Goal: Task Accomplishment & Management: Use online tool/utility

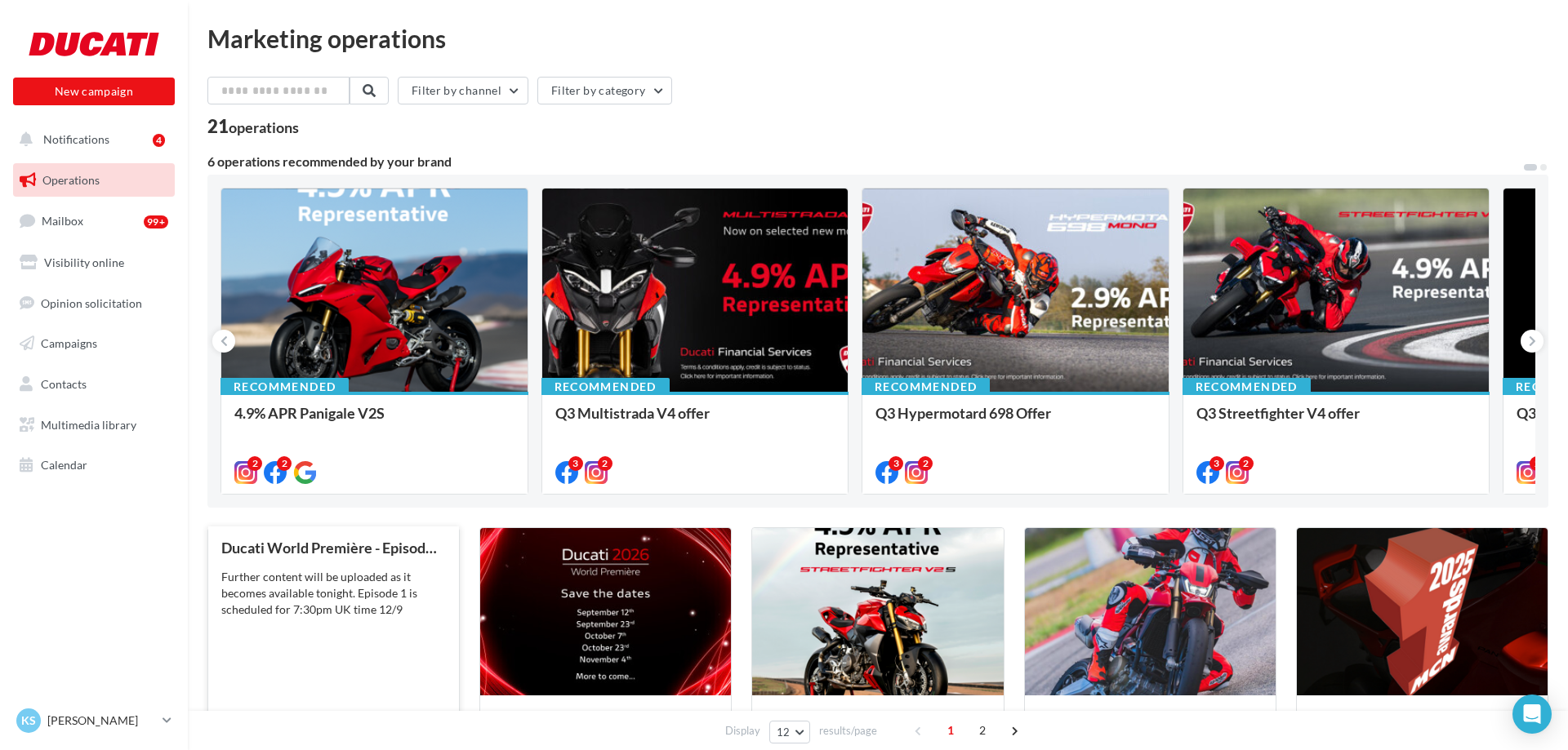
click at [331, 607] on div "Further content will be uploaded as it becomes available tonight. Episode 1 is …" at bounding box center [333, 593] width 224 height 49
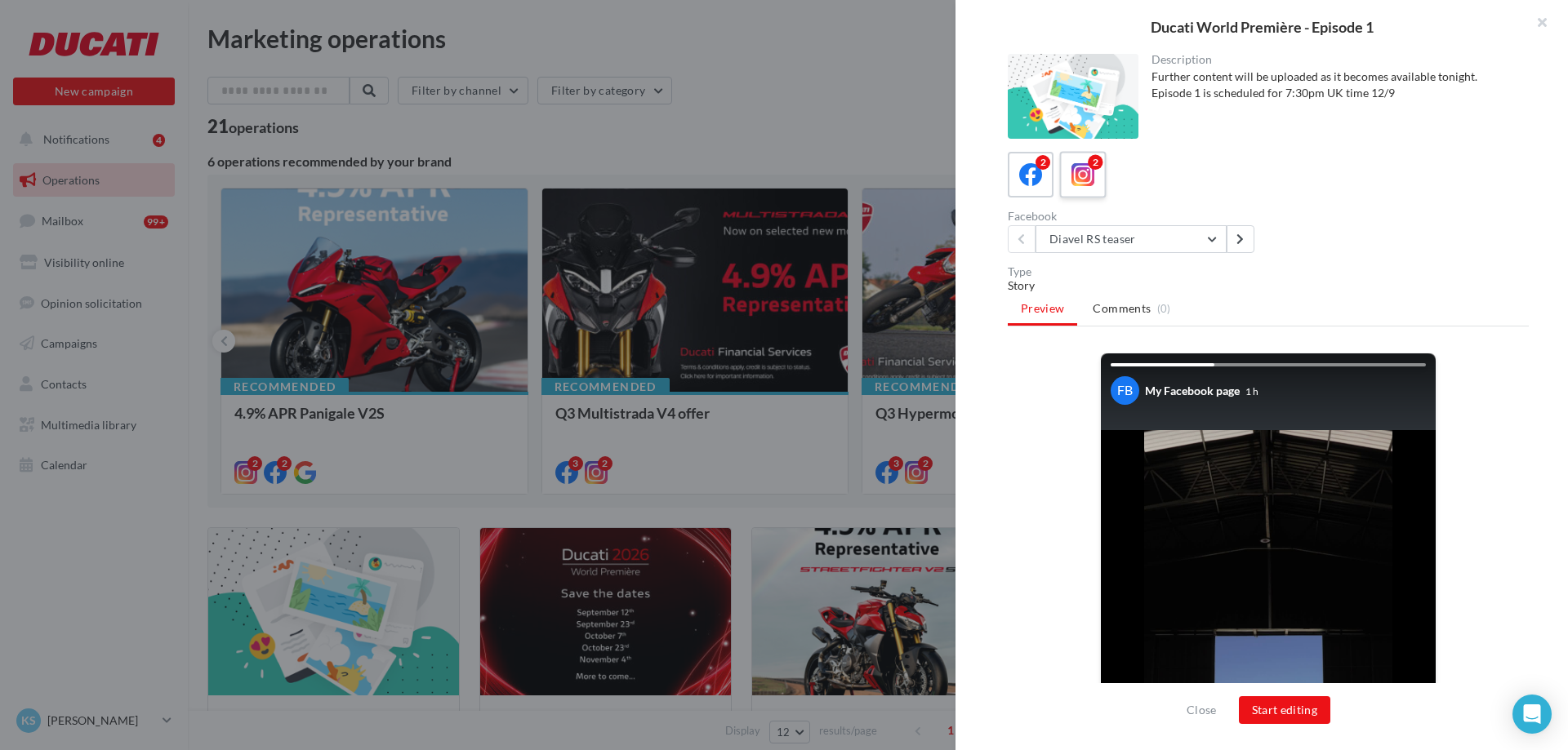
click at [1089, 185] on icon at bounding box center [1083, 175] width 24 height 24
click at [1274, 705] on button "Start editing" at bounding box center [1285, 710] width 92 height 28
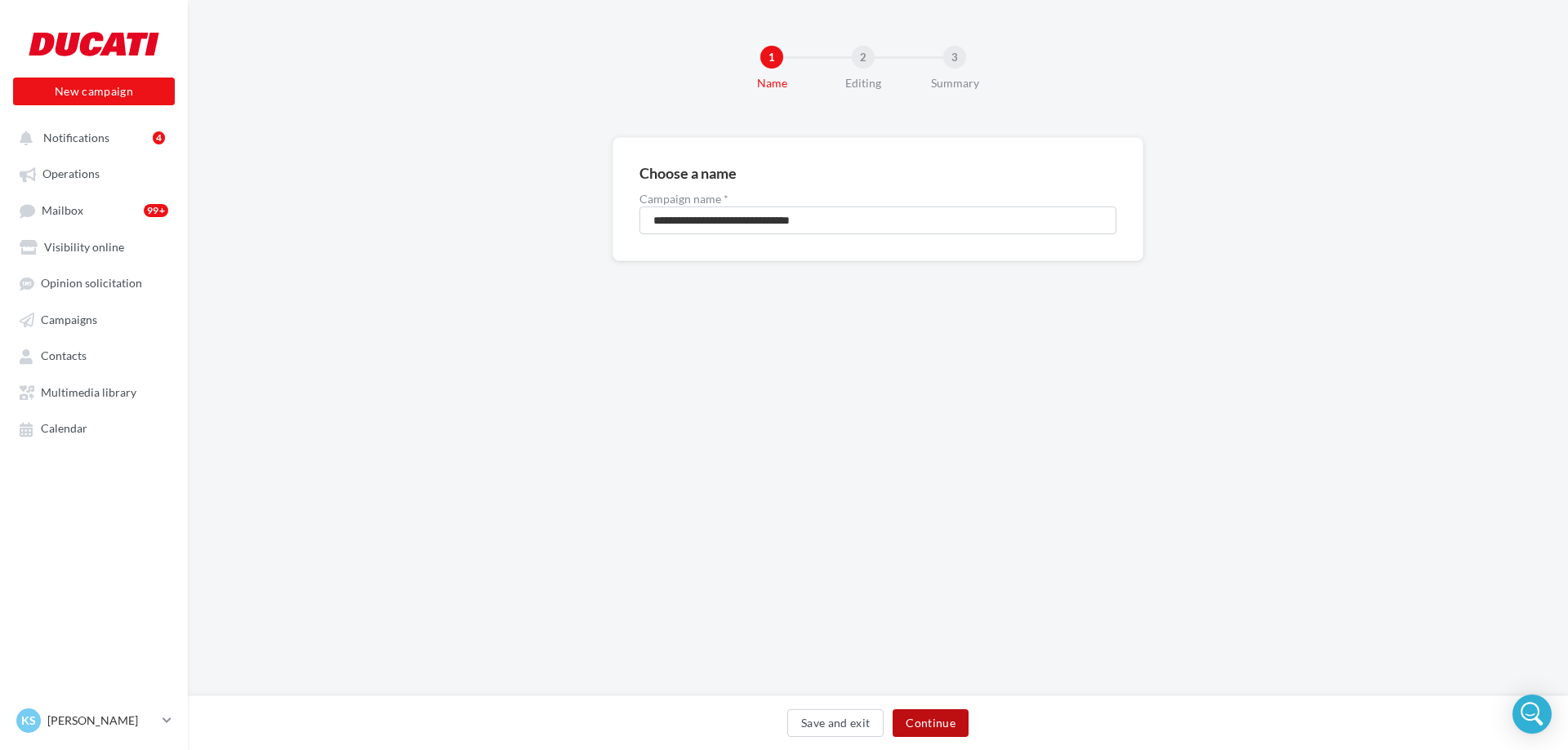
click at [939, 719] on button "Continue" at bounding box center [931, 724] width 76 height 28
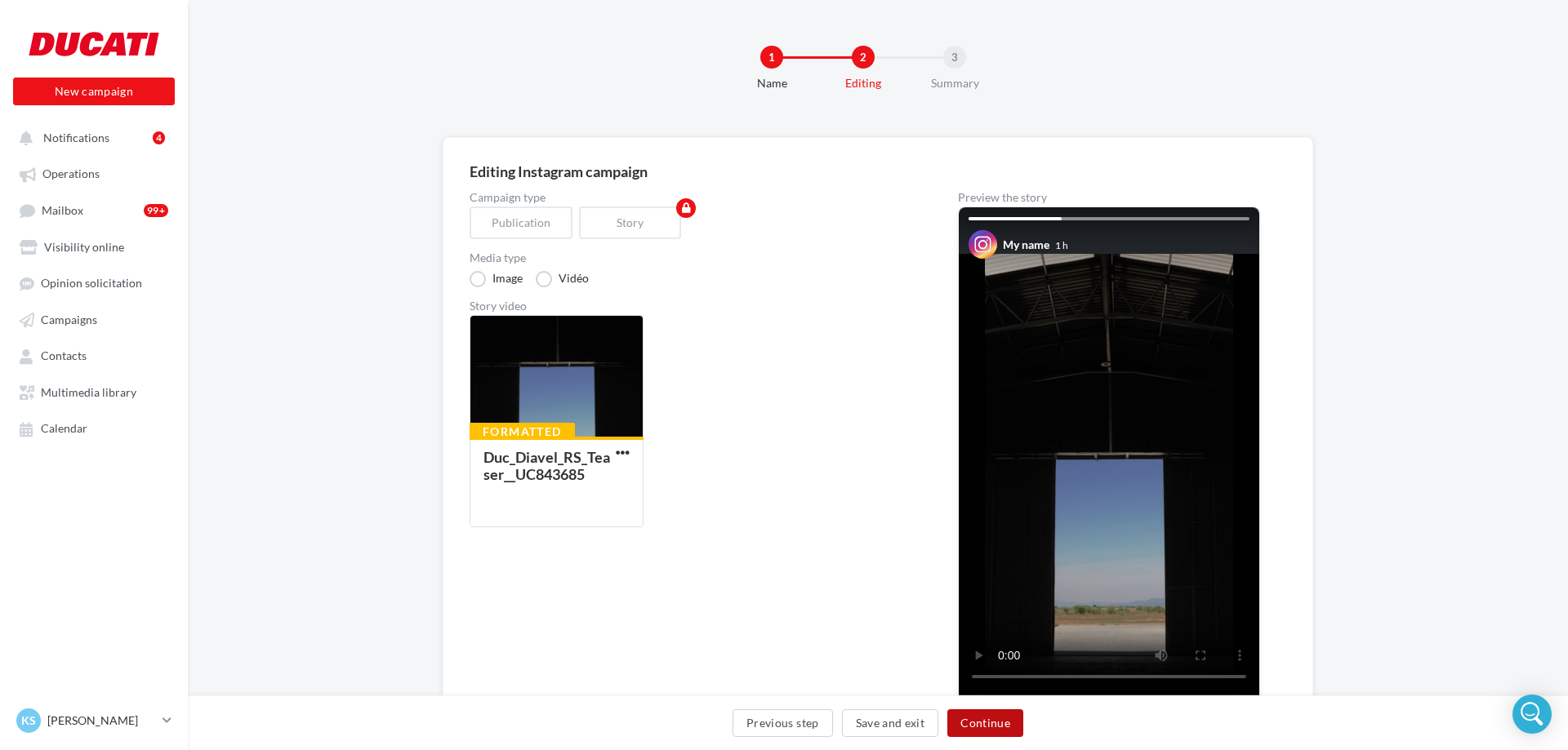
click at [980, 724] on button "Continue" at bounding box center [986, 724] width 76 height 28
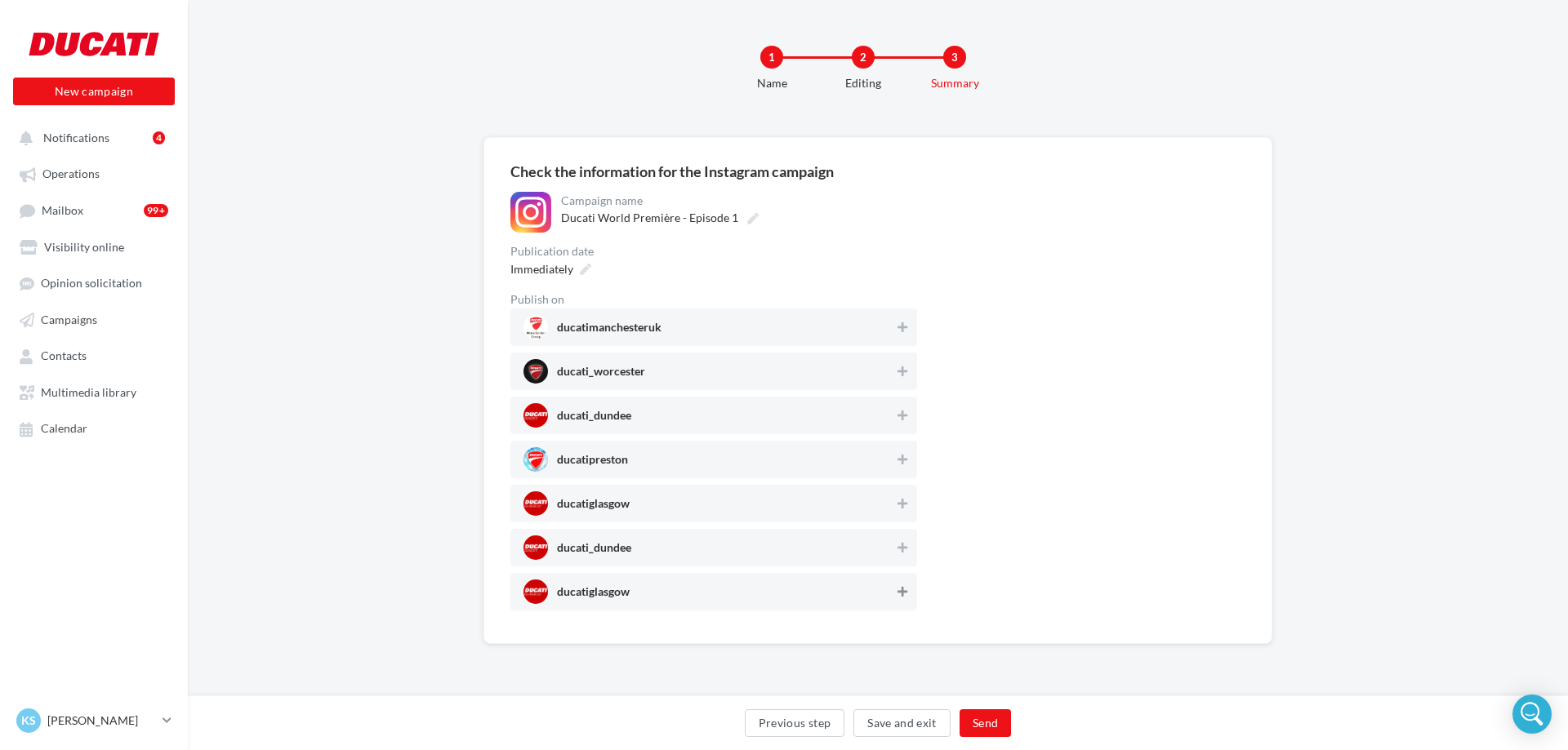
click at [900, 594] on icon at bounding box center [903, 592] width 10 height 12
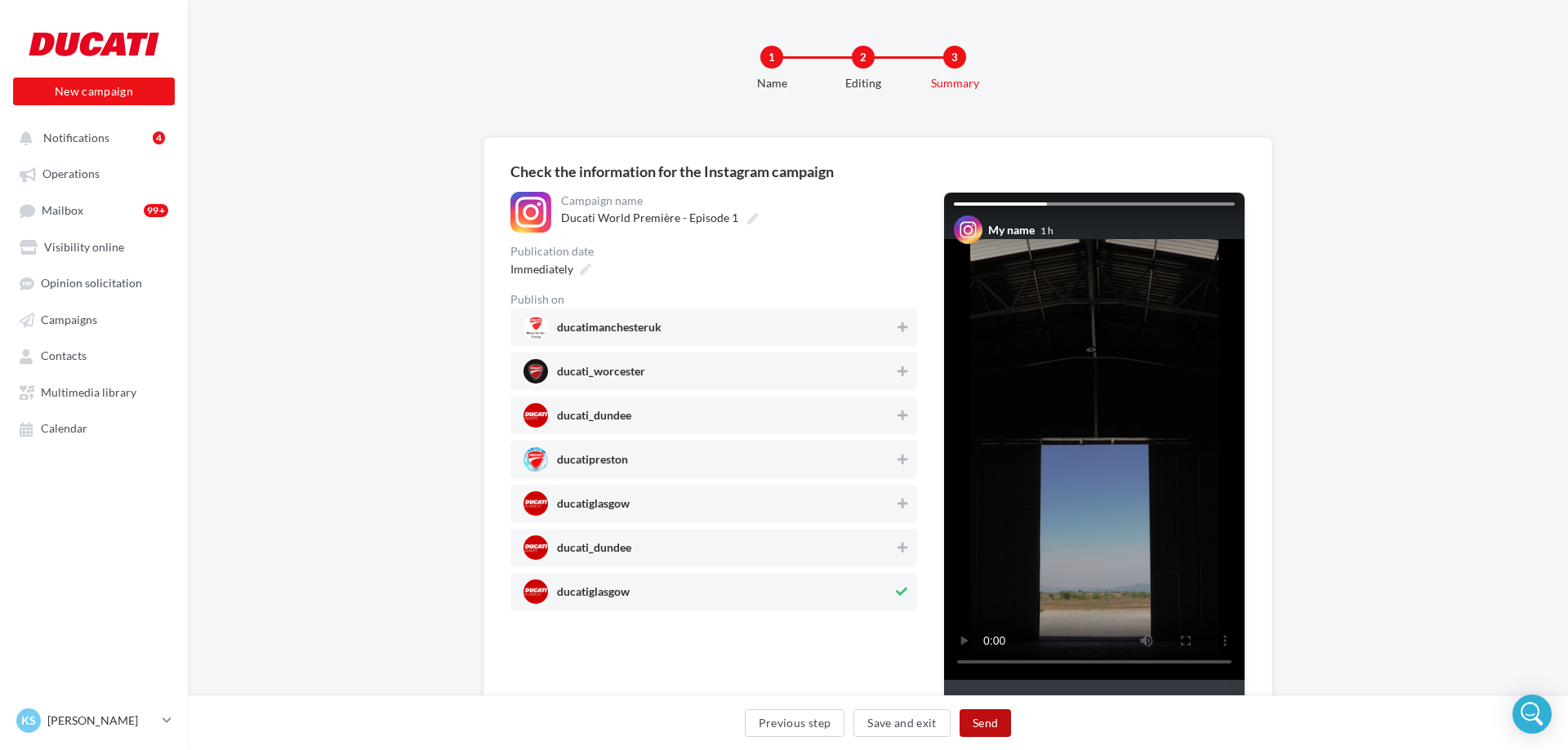
click at [972, 721] on button "Send" at bounding box center [986, 724] width 51 height 28
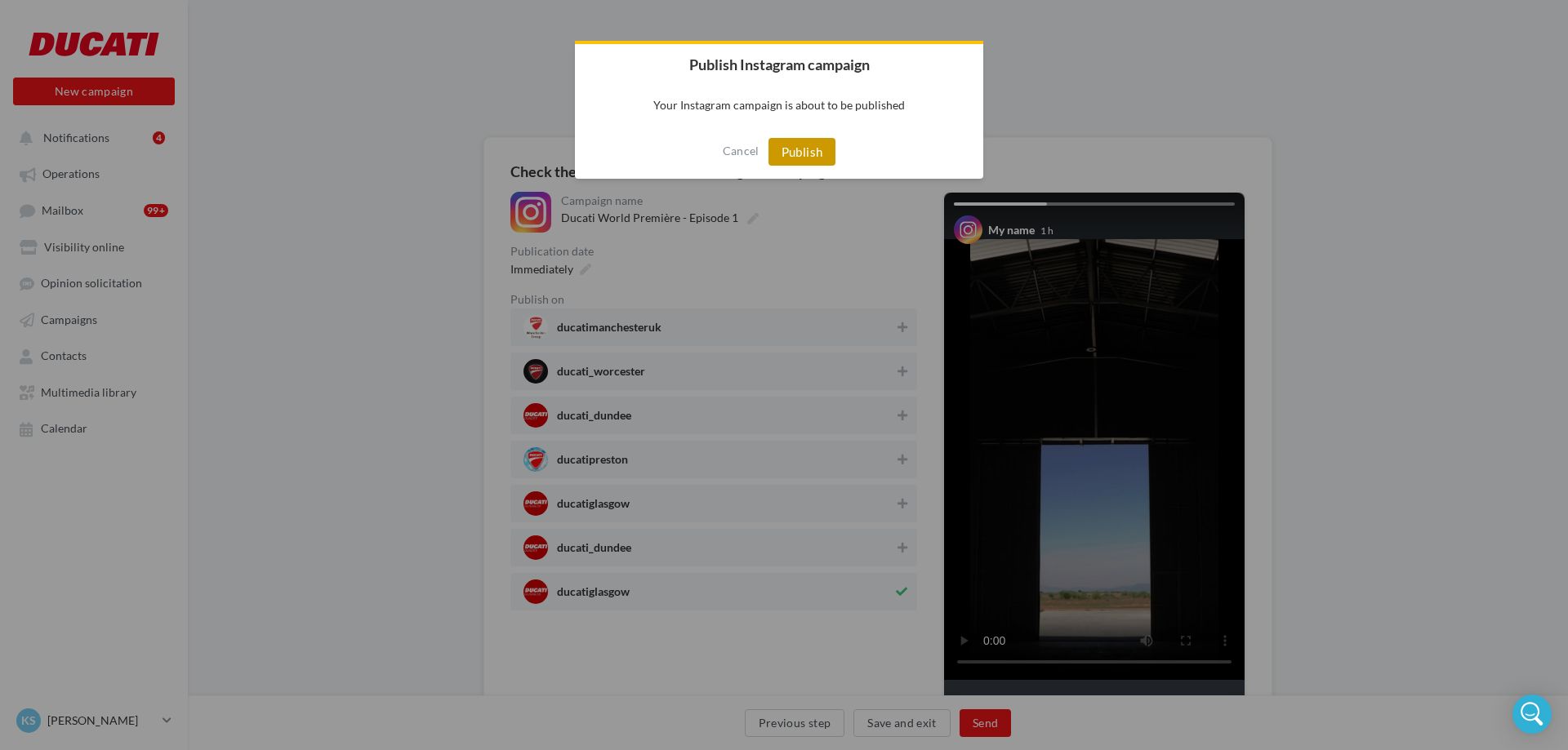
click at [795, 151] on button "Publish" at bounding box center [803, 152] width 68 height 28
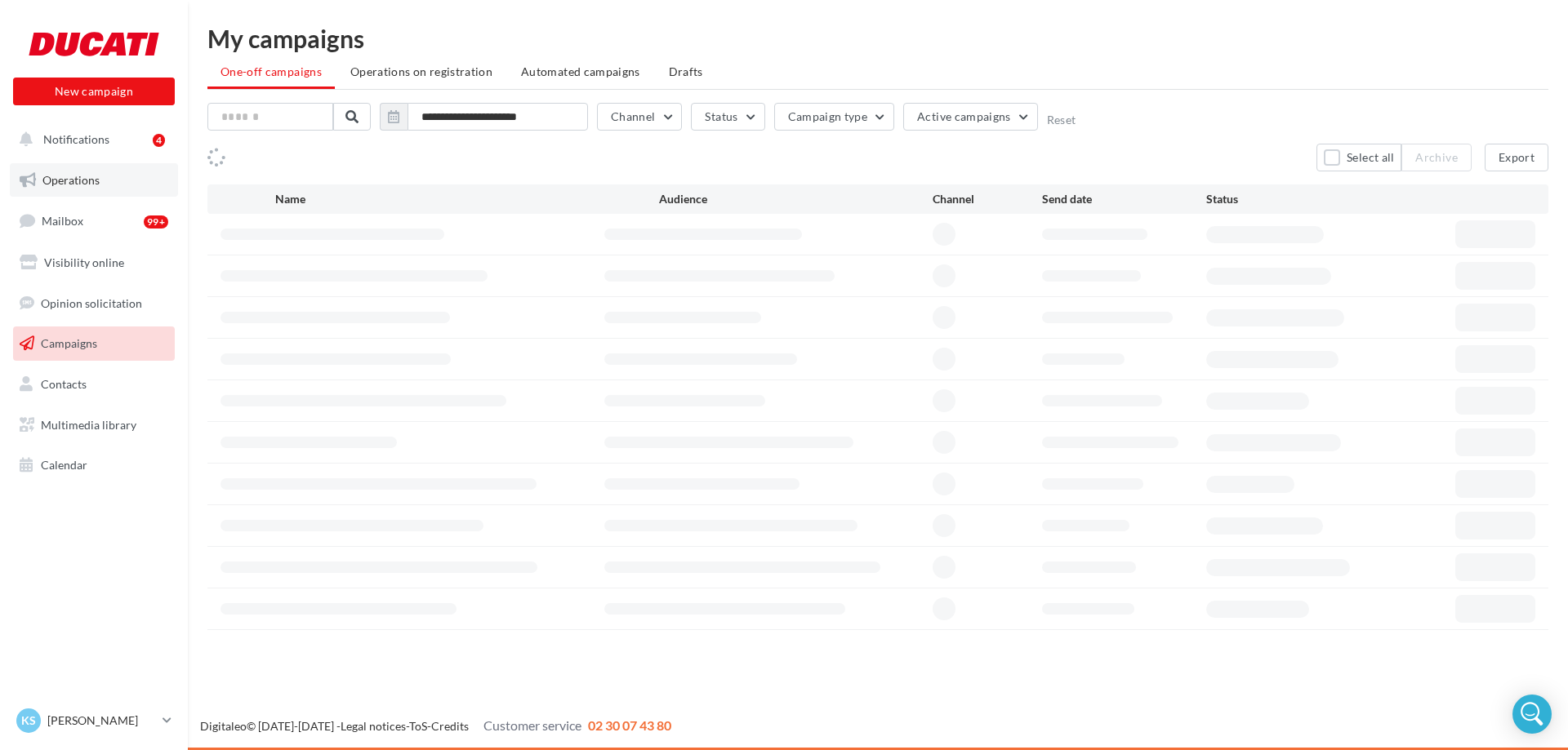
click at [54, 180] on span "Operations" at bounding box center [70, 180] width 57 height 14
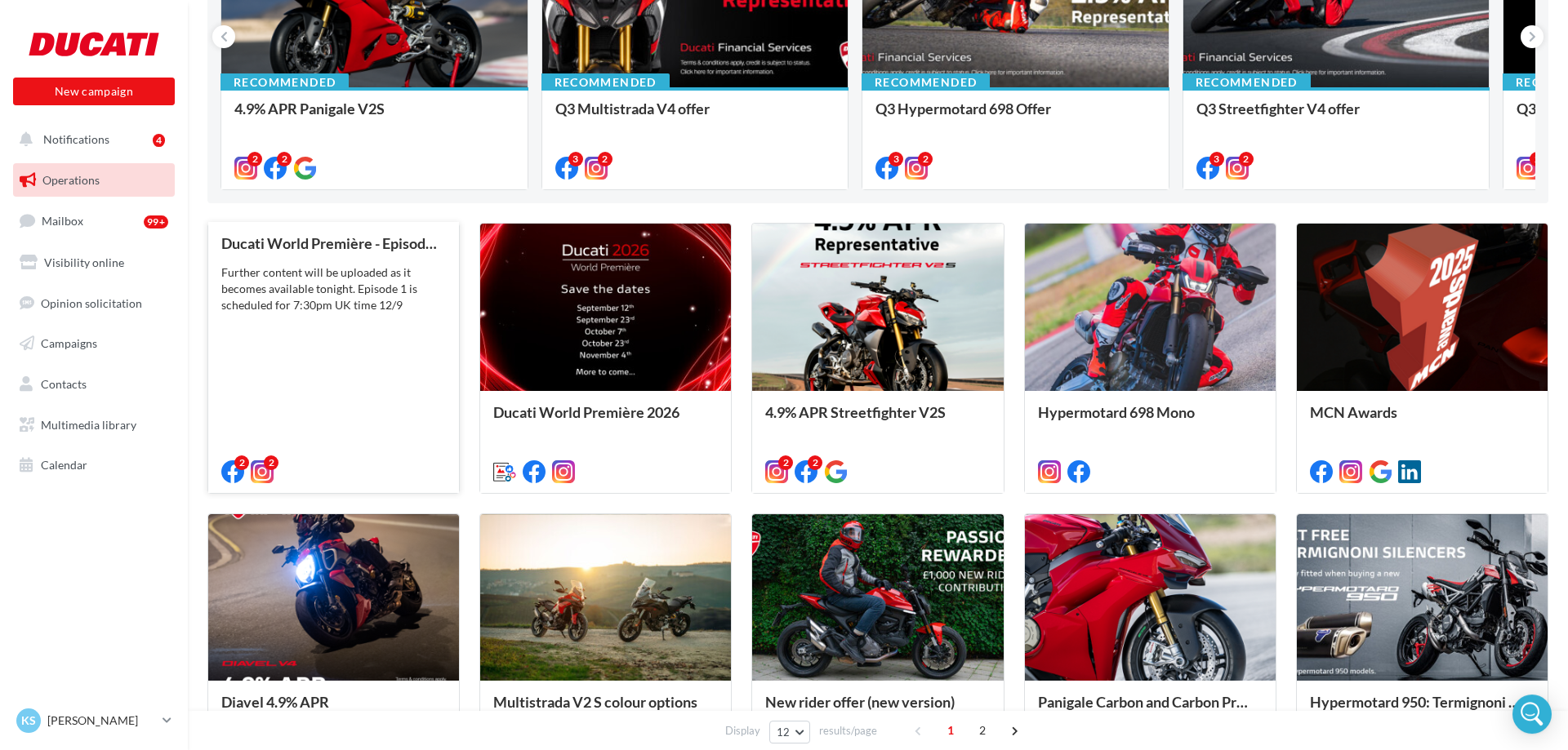
scroll to position [314, 0]
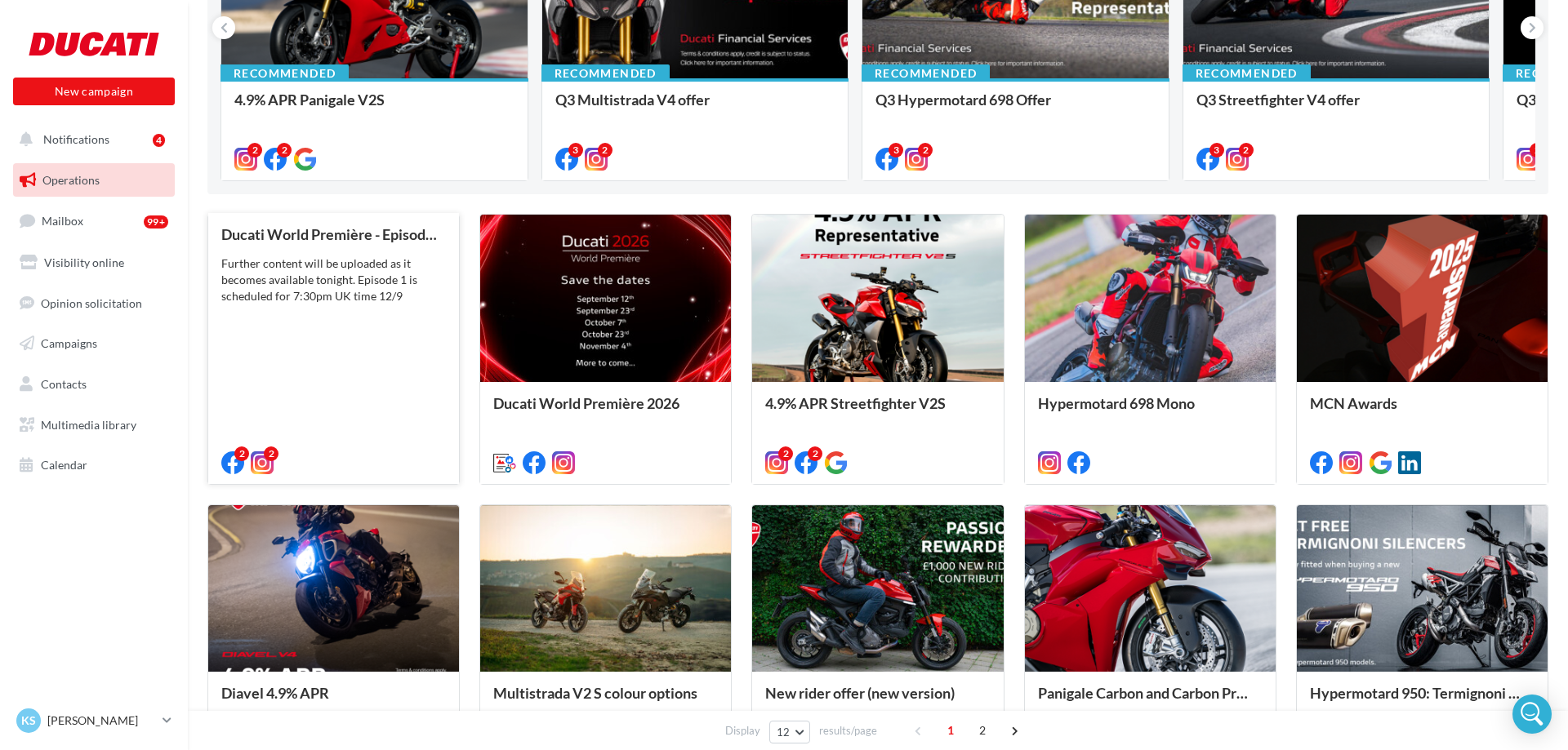
click at [381, 368] on div "Ducati World Première - Episode 1 Further content will be uploaded as it become…" at bounding box center [333, 347] width 224 height 243
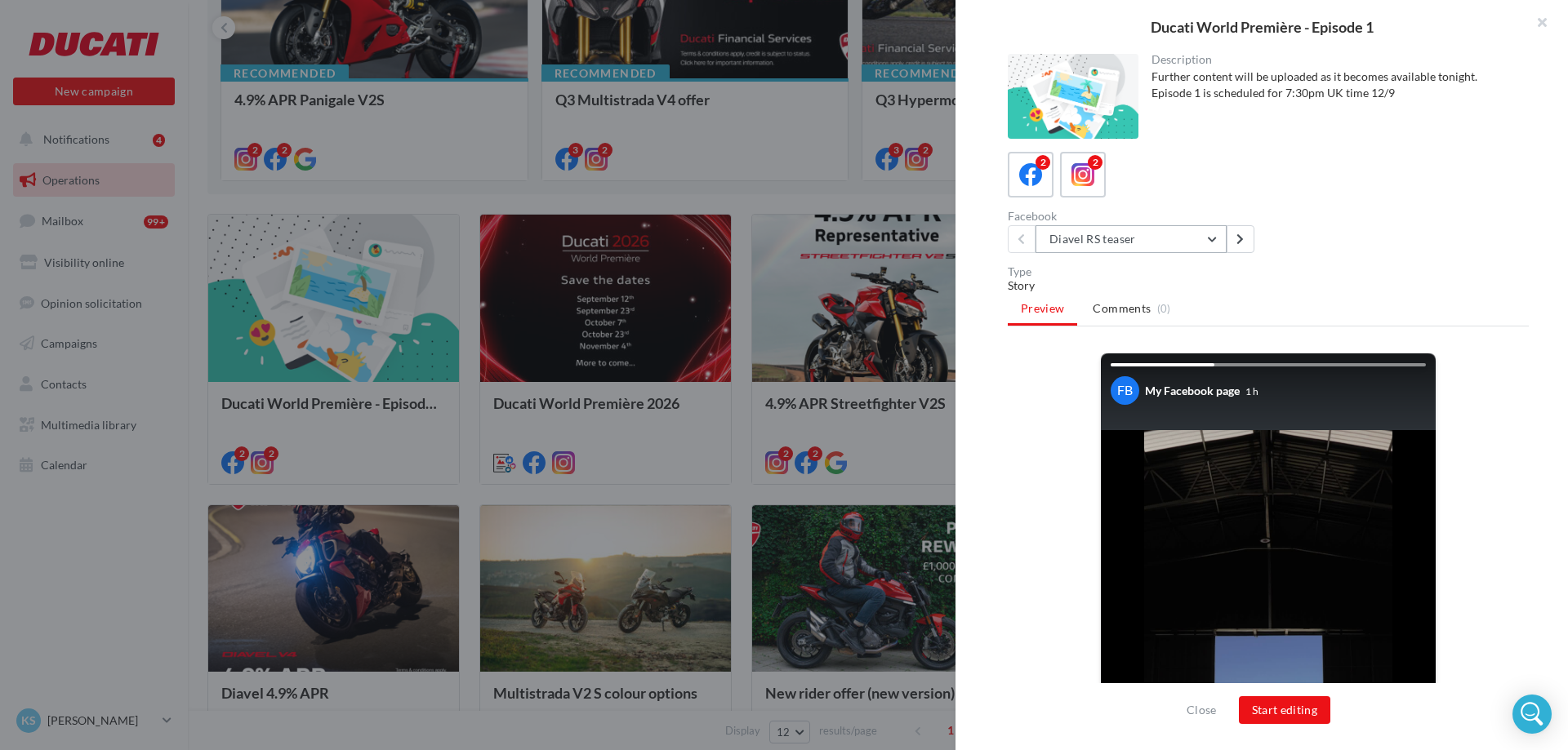
click at [1213, 239] on button "Diavel RS teaser" at bounding box center [1131, 239] width 191 height 28
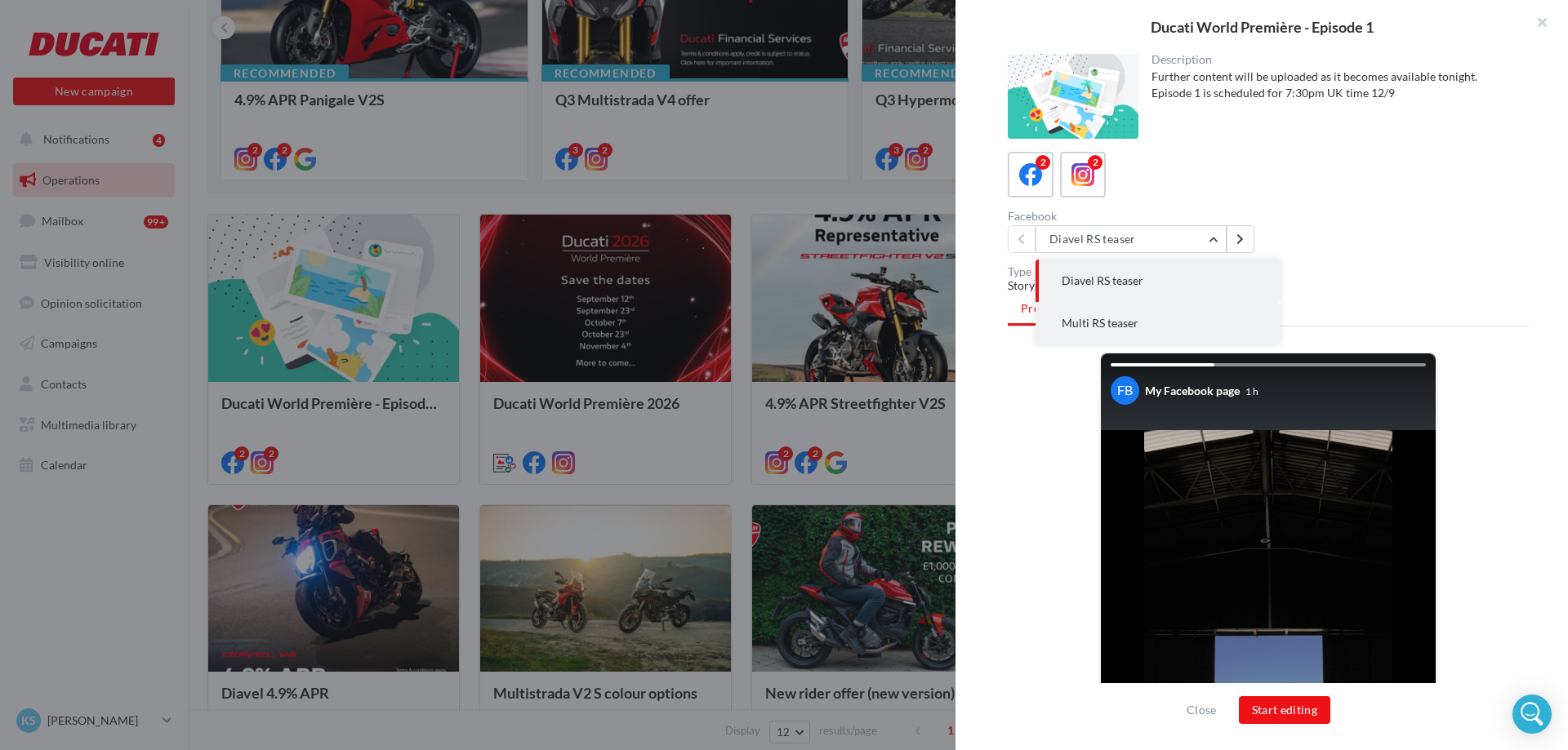
click at [1158, 318] on button "Multi RS teaser" at bounding box center [1158, 323] width 245 height 42
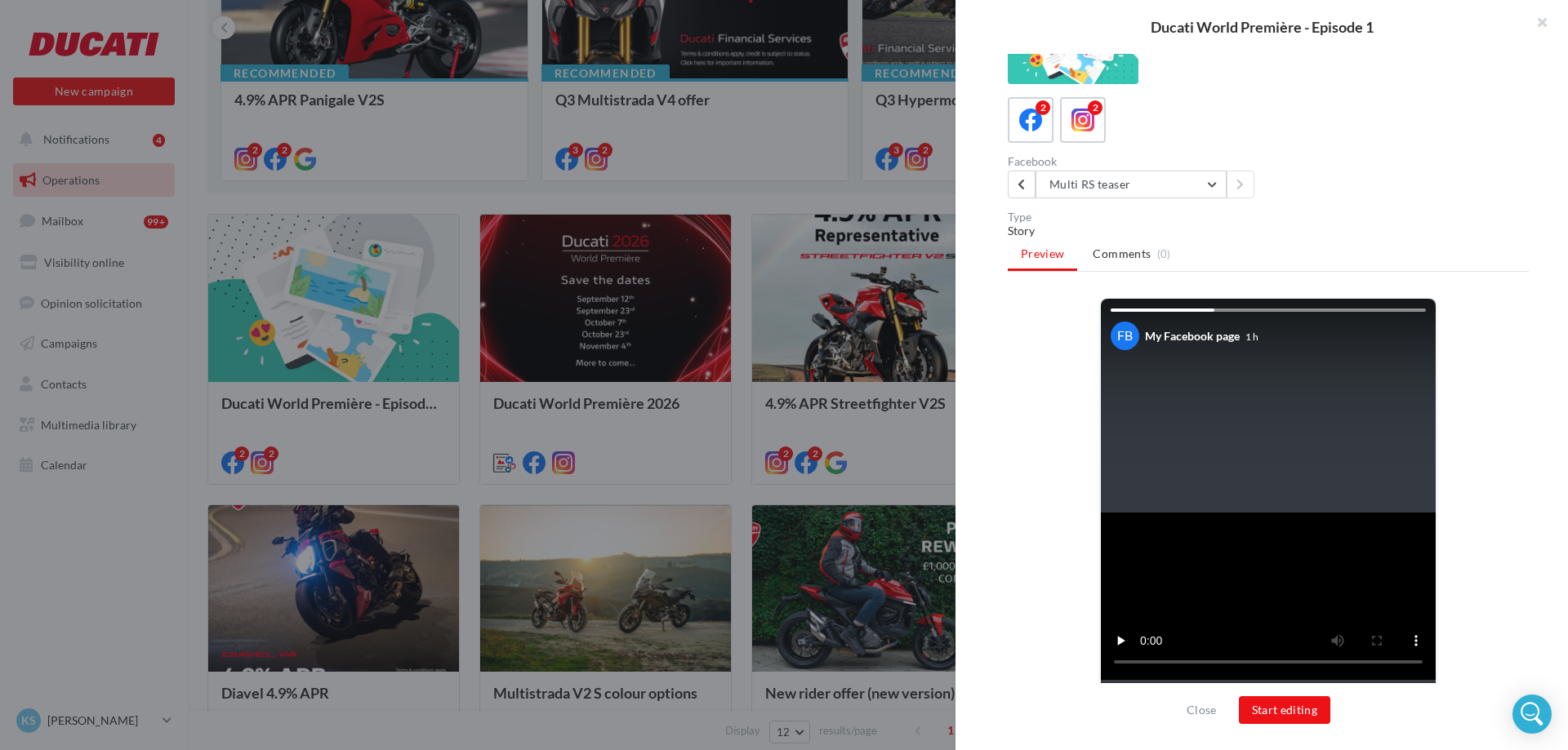
scroll to position [84, 0]
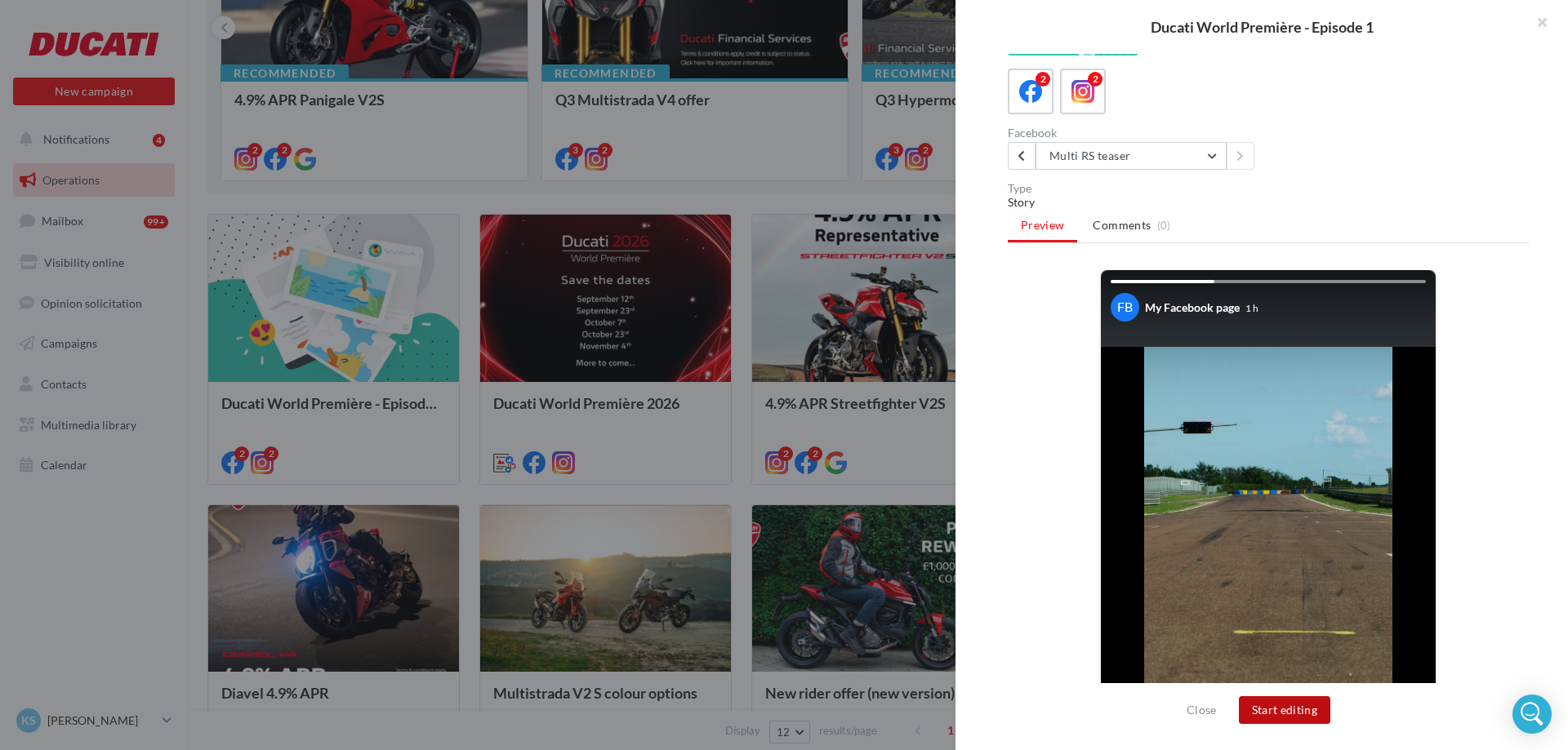
click at [1262, 707] on button "Start editing" at bounding box center [1285, 710] width 92 height 28
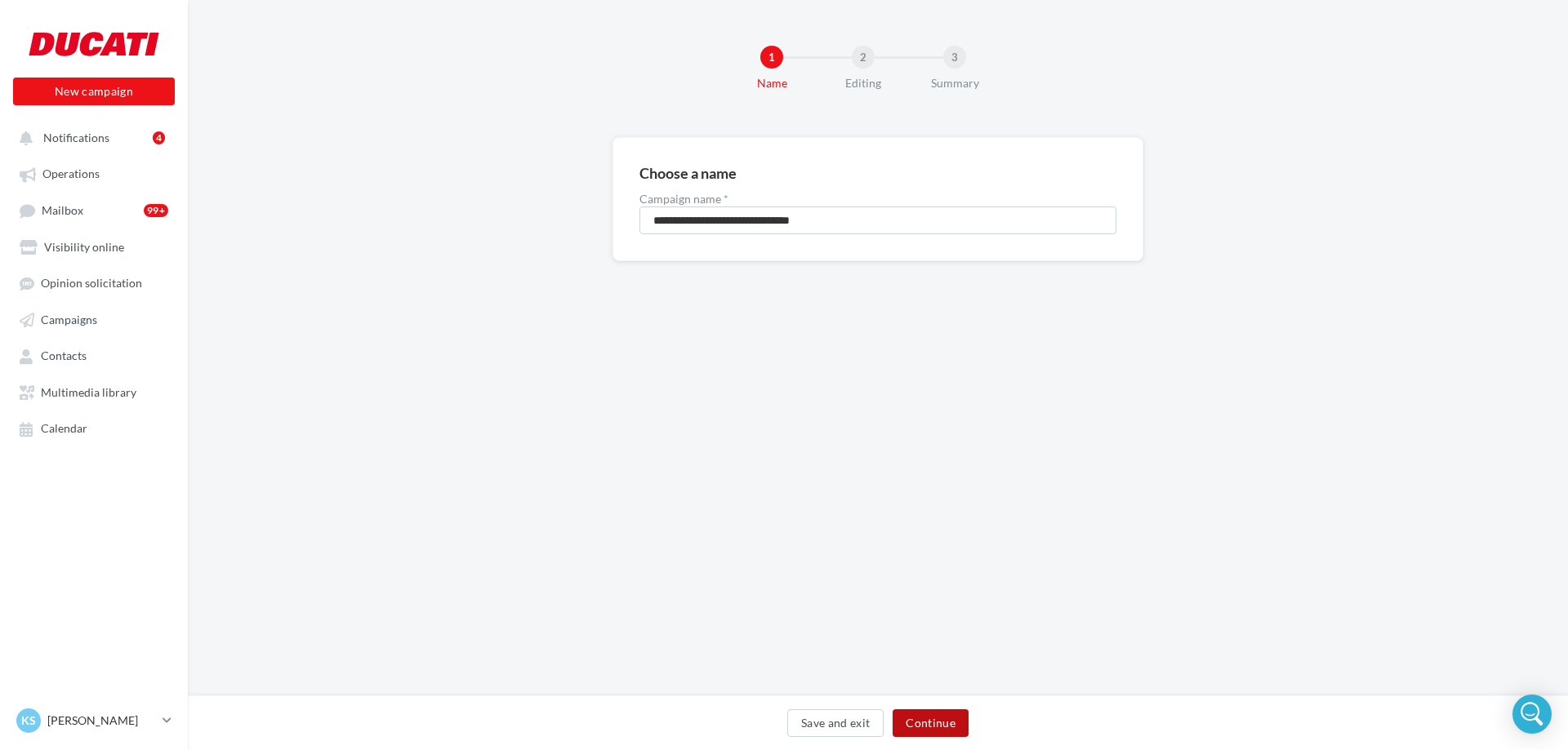
click at [919, 725] on button "Continue" at bounding box center [931, 724] width 76 height 28
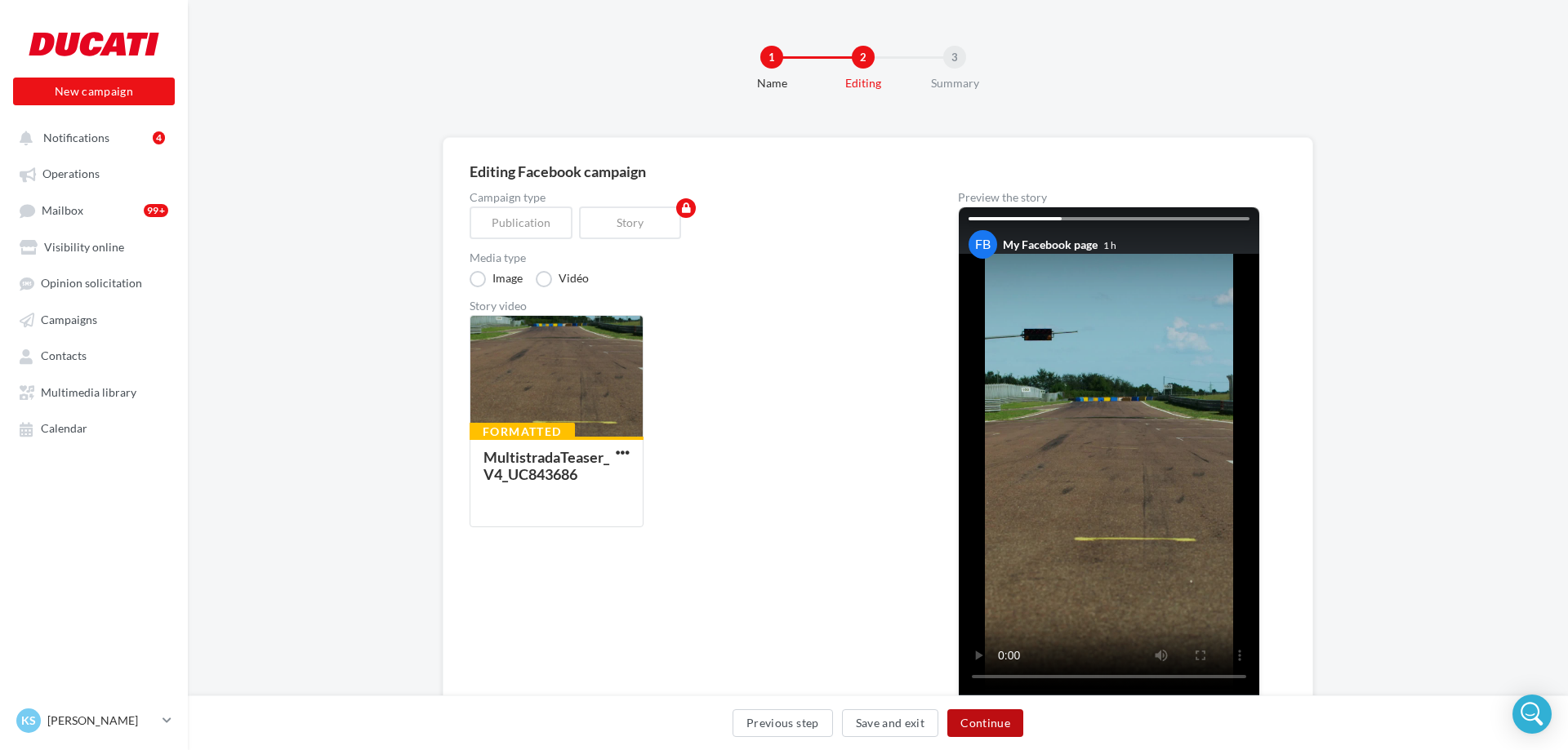
click at [990, 724] on button "Continue" at bounding box center [986, 724] width 76 height 28
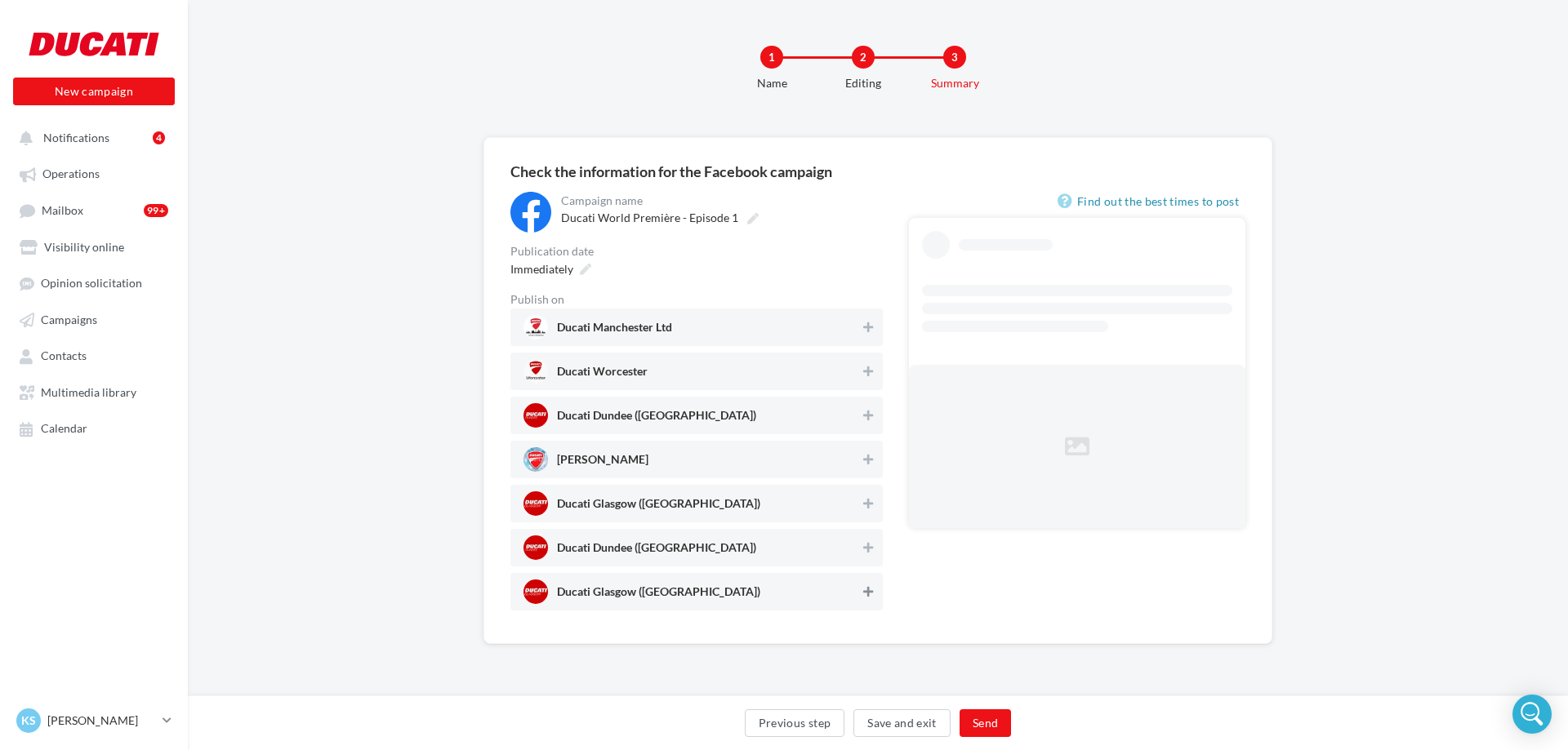
click at [866, 595] on icon at bounding box center [868, 592] width 10 height 12
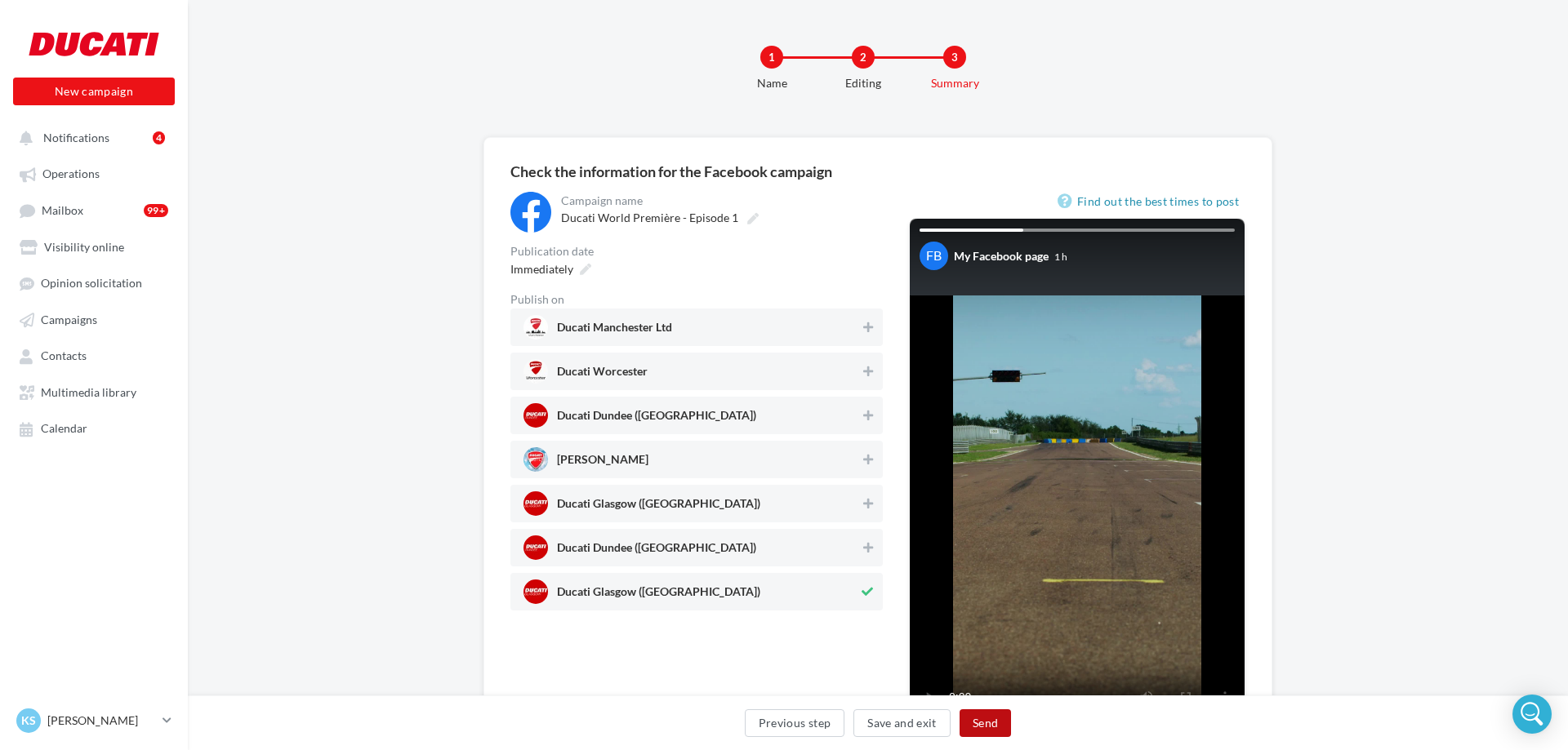
click at [988, 727] on button "Send" at bounding box center [986, 724] width 51 height 28
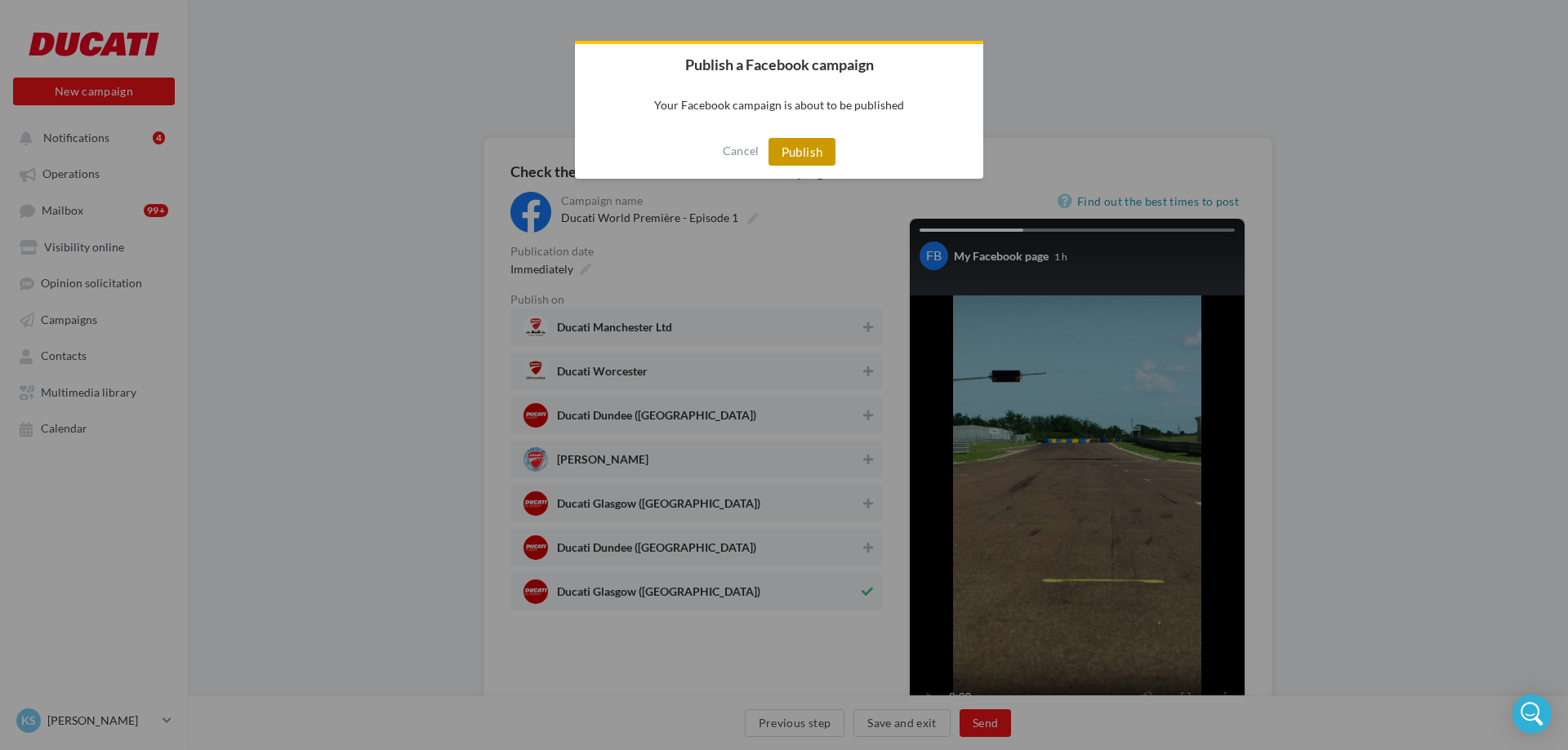
click at [796, 152] on button "Publish" at bounding box center [803, 152] width 68 height 28
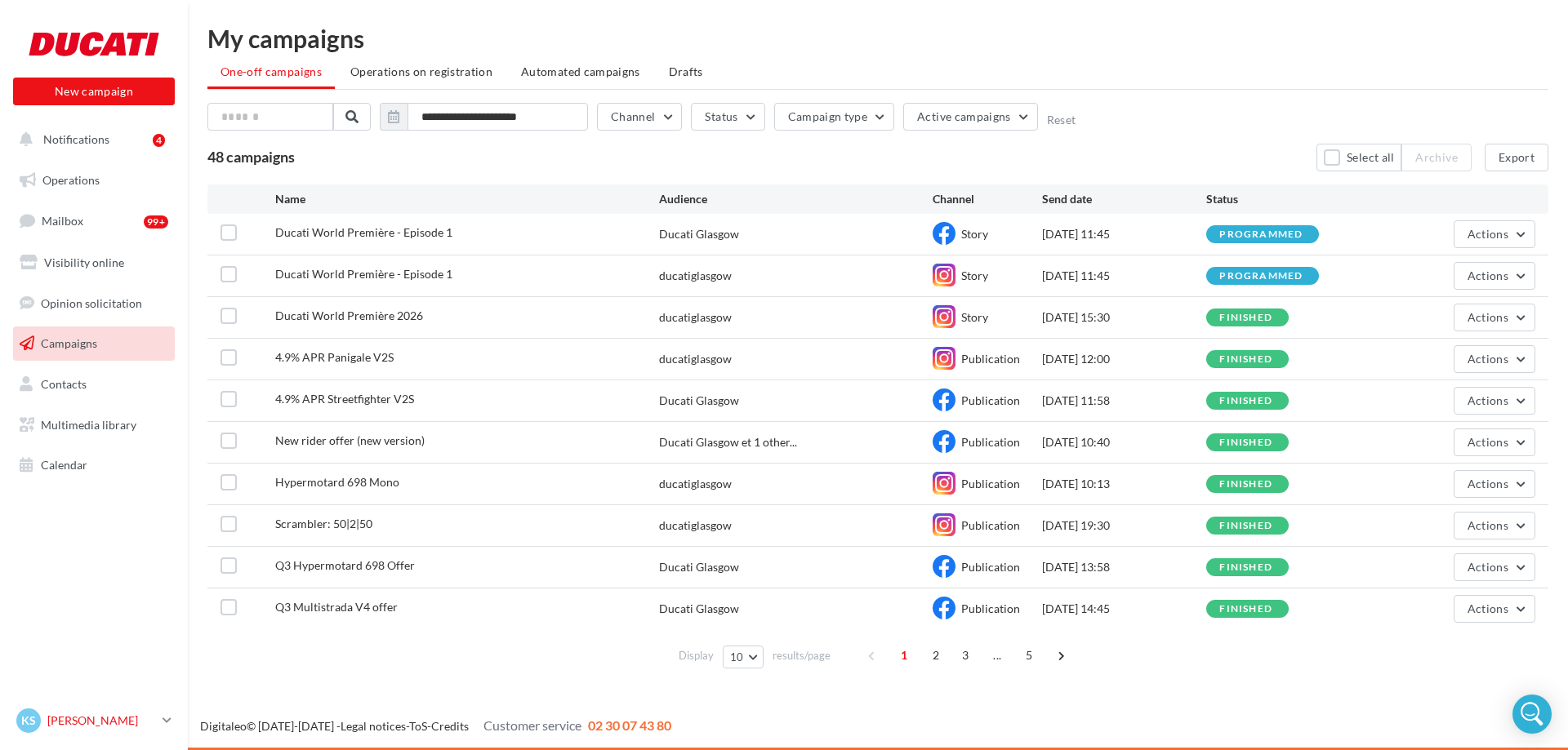
click at [93, 720] on p "[PERSON_NAME]" at bounding box center [101, 721] width 109 height 17
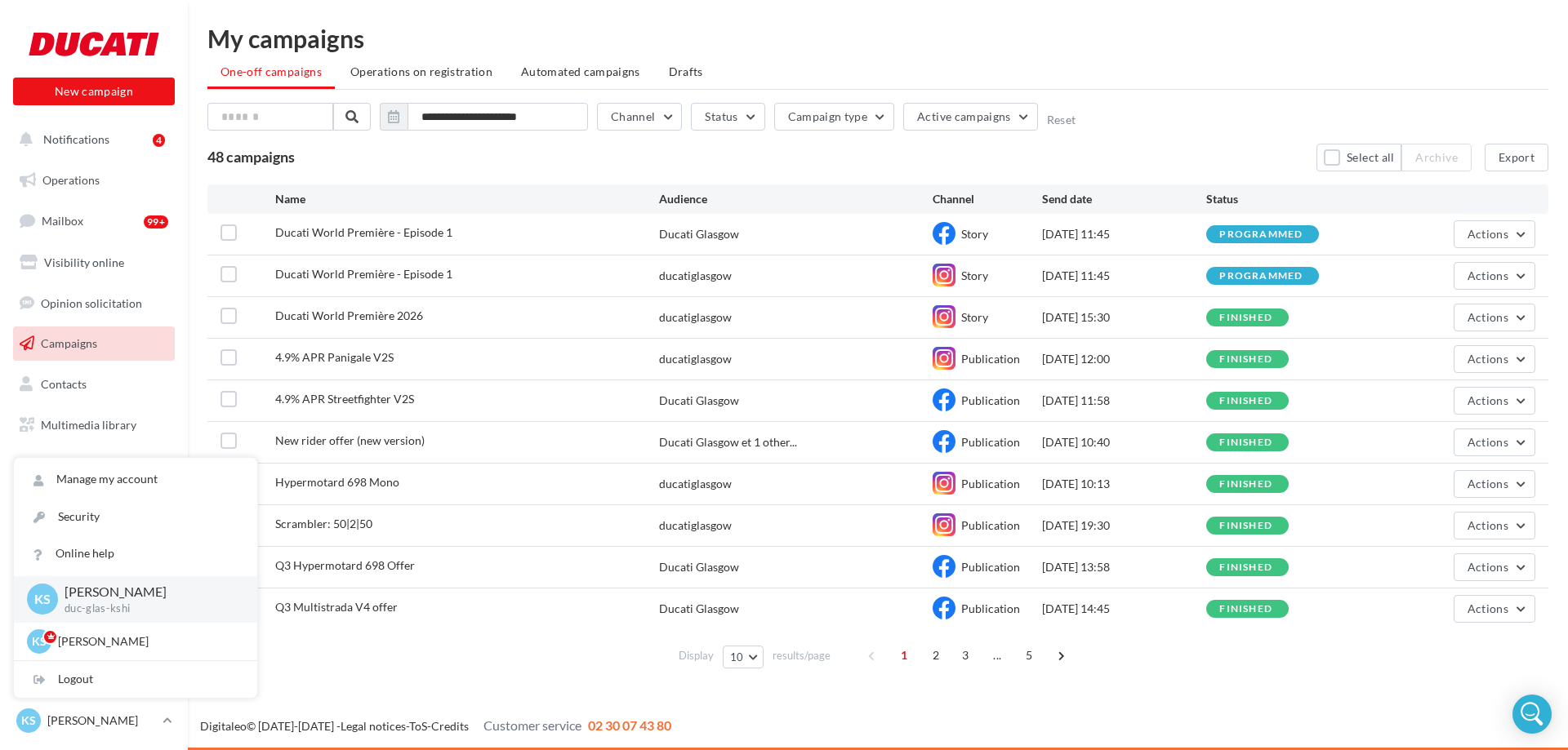
click at [115, 612] on p "duc-glas-kshi" at bounding box center [147, 609] width 166 height 15
click at [125, 648] on p "[PERSON_NAME]" at bounding box center [147, 642] width 180 height 17
